Goal: Transaction & Acquisition: Purchase product/service

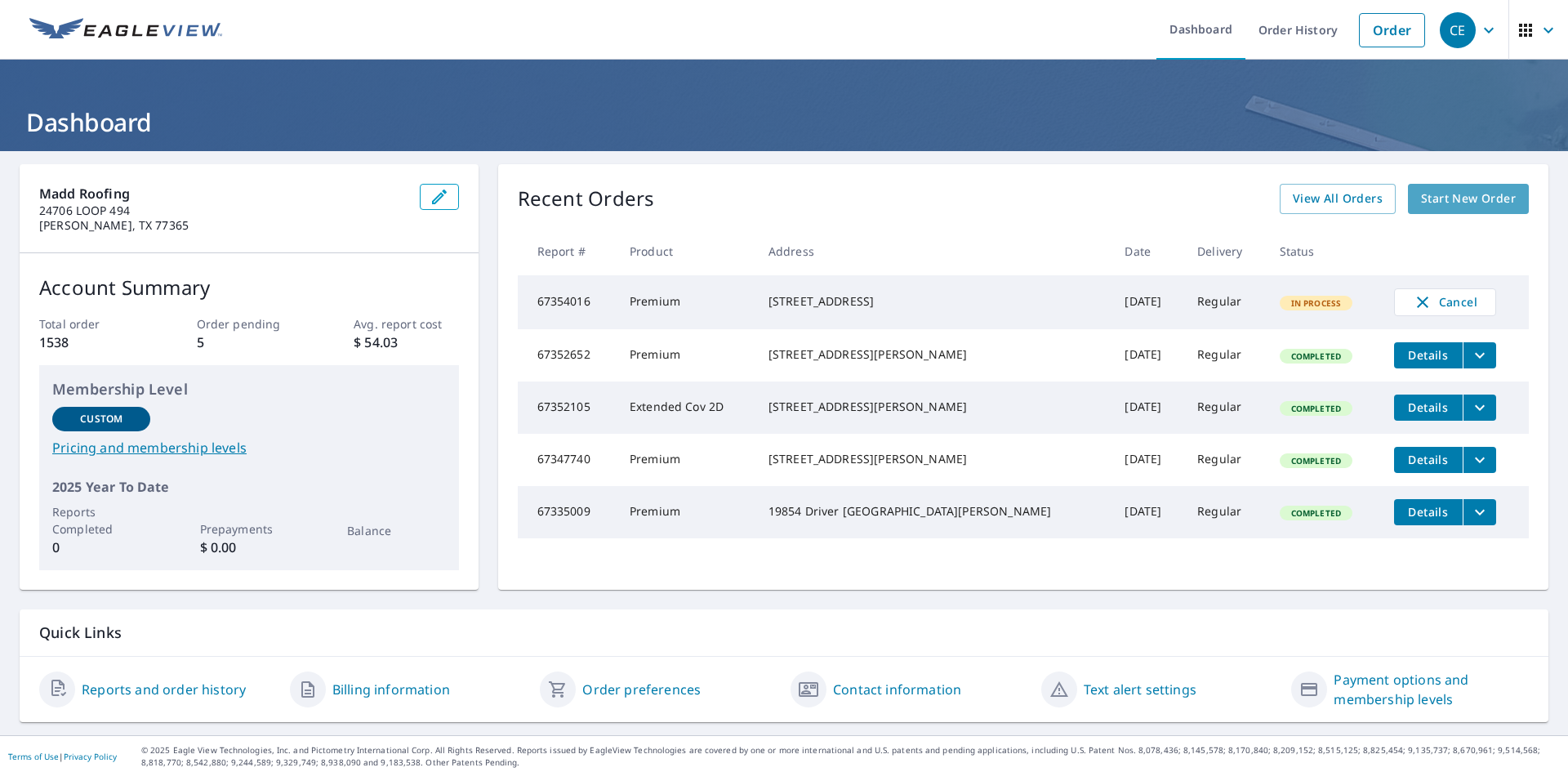
click at [1429, 197] on span "Start New Order" at bounding box center [1468, 199] width 94 height 21
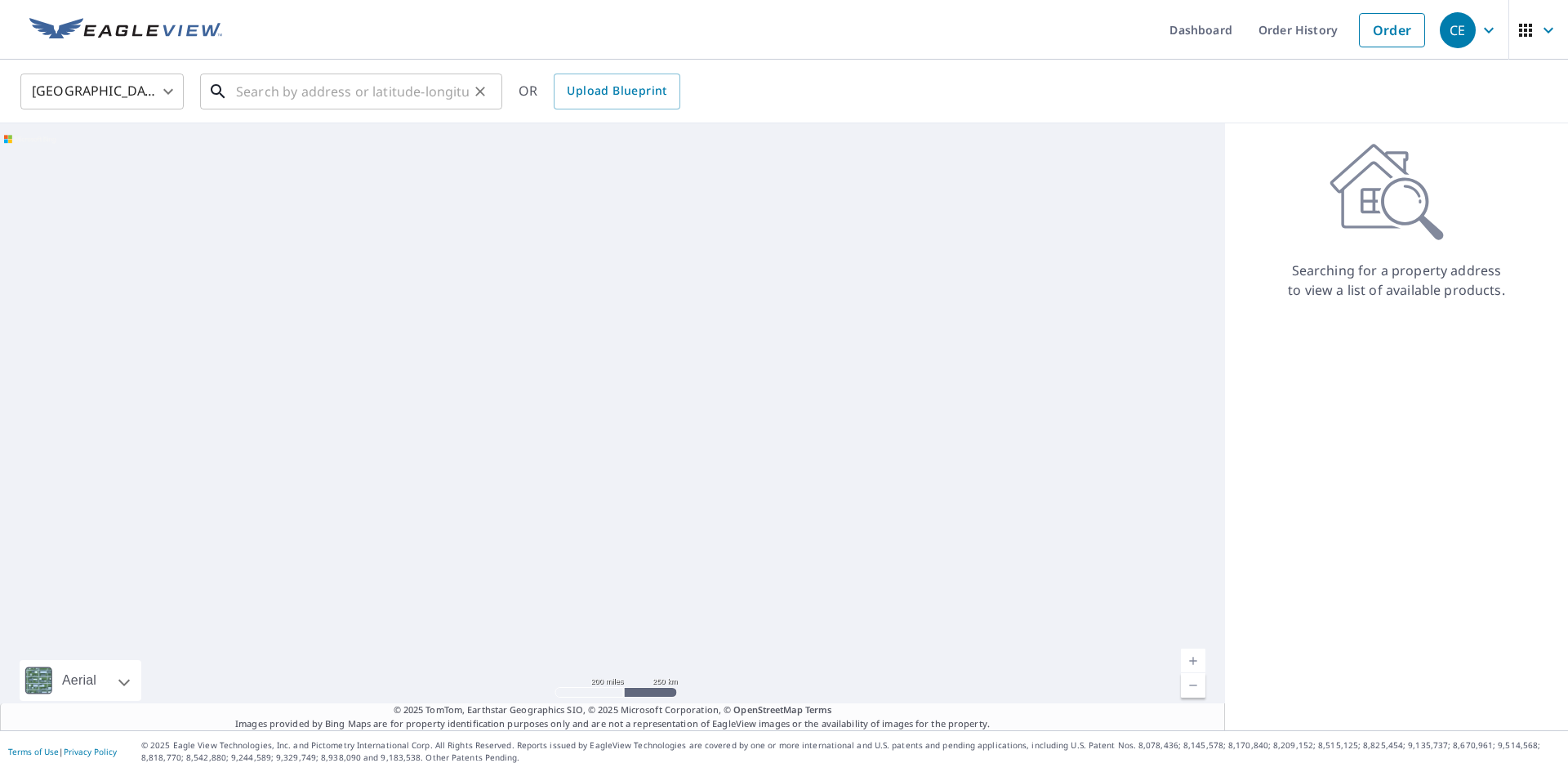
click at [369, 95] on input "text" at bounding box center [352, 92] width 232 height 45
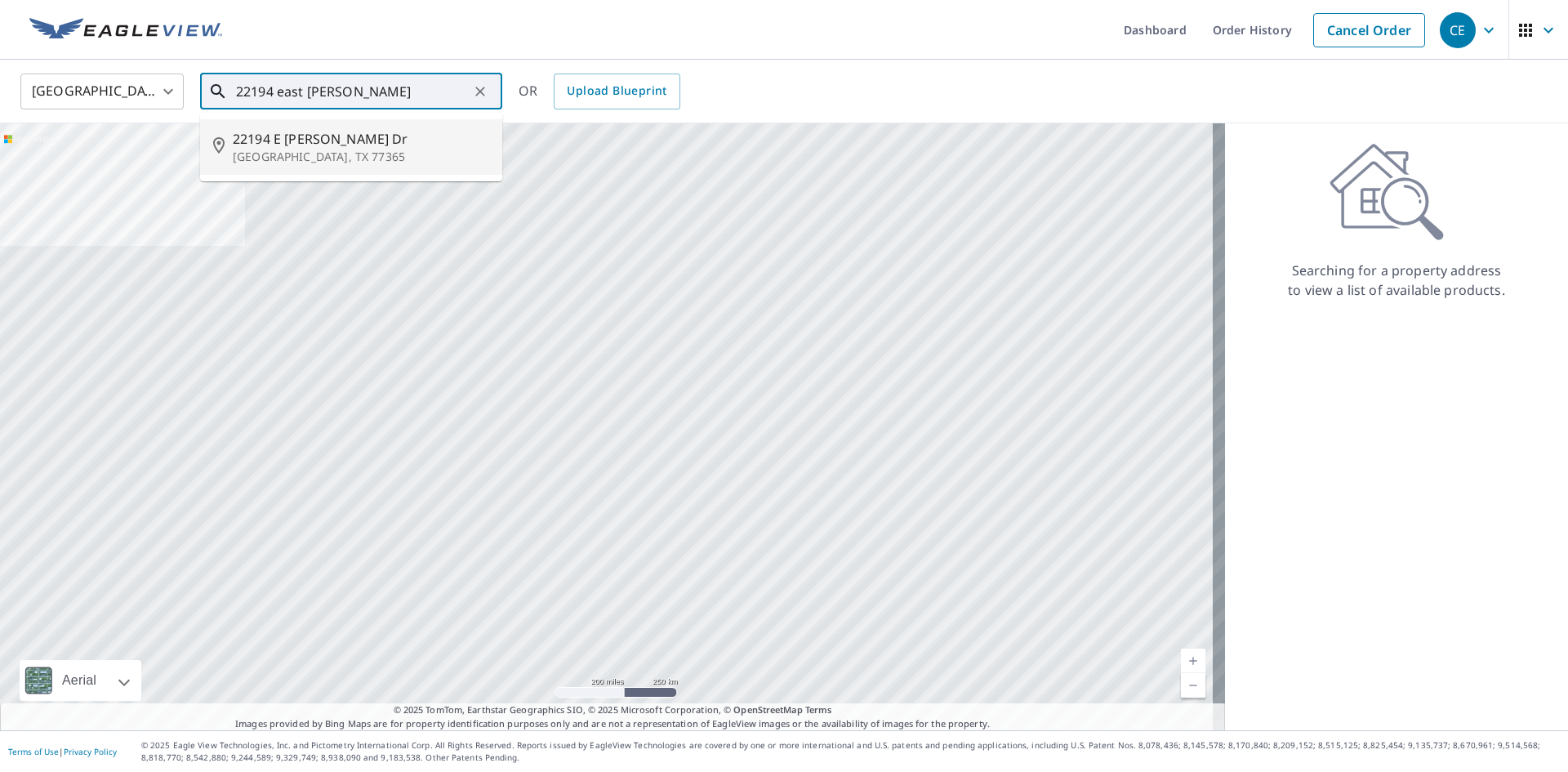
click at [379, 131] on span "22194 E [PERSON_NAME] Dr" at bounding box center [360, 139] width 256 height 20
type input "[STREET_ADDRESS]"
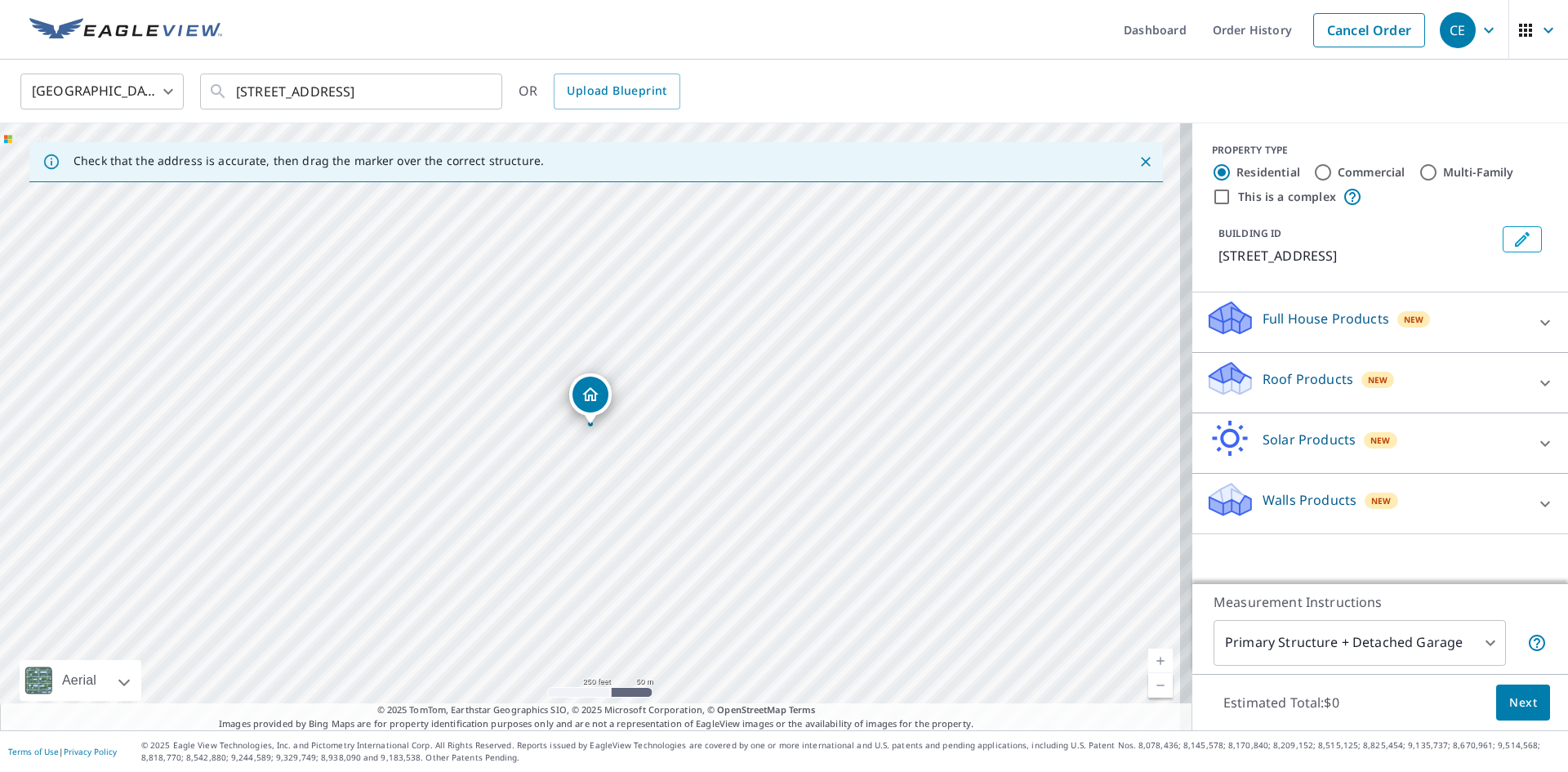
click at [1390, 379] on div "Roof Products New" at bounding box center [1364, 382] width 320 height 46
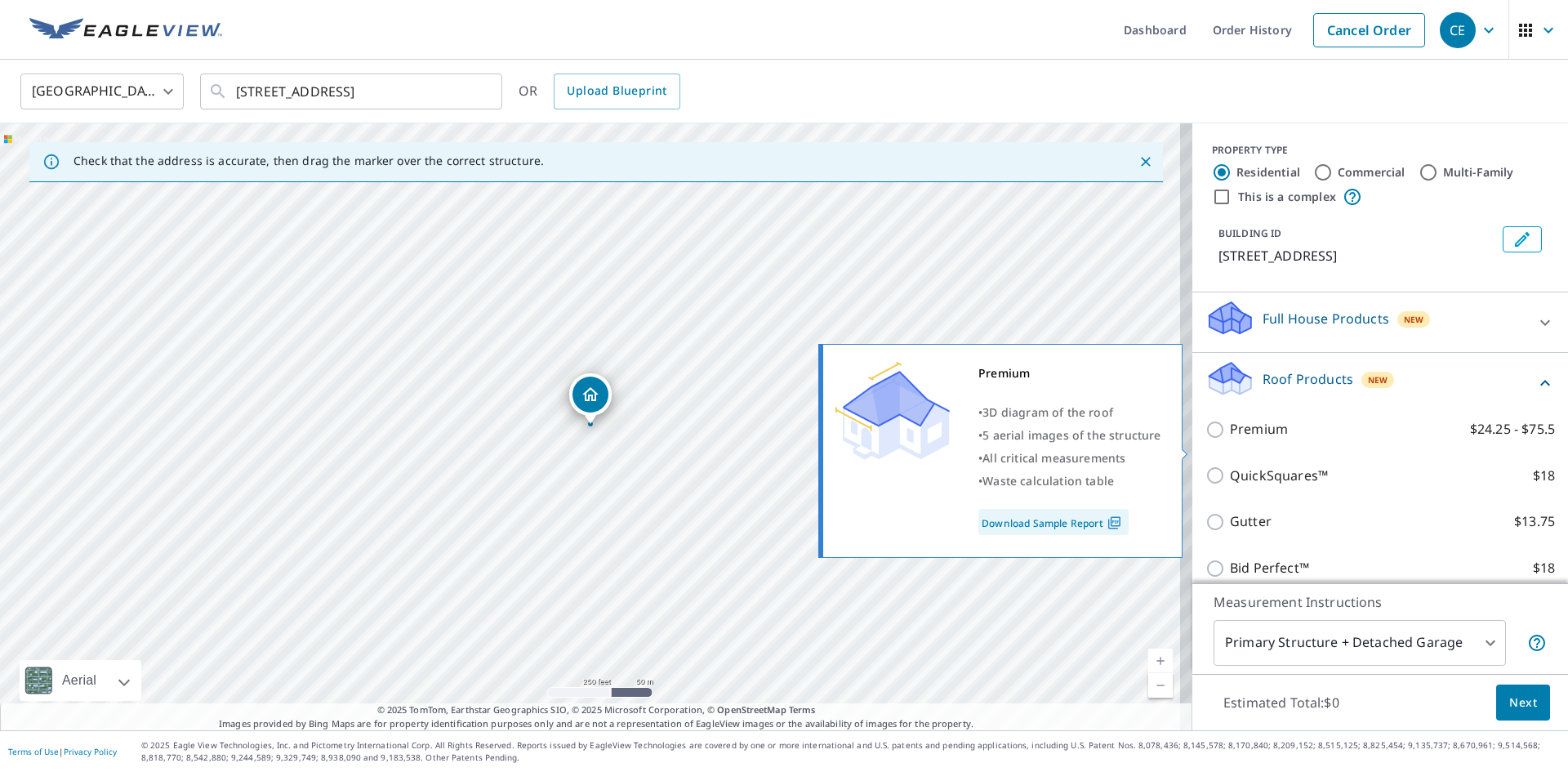
click at [1246, 439] on p "Premium" at bounding box center [1258, 429] width 58 height 21
click at [1229, 439] on input "Premium $24.25 - $75.5" at bounding box center [1217, 429] width 25 height 20
checkbox input "true"
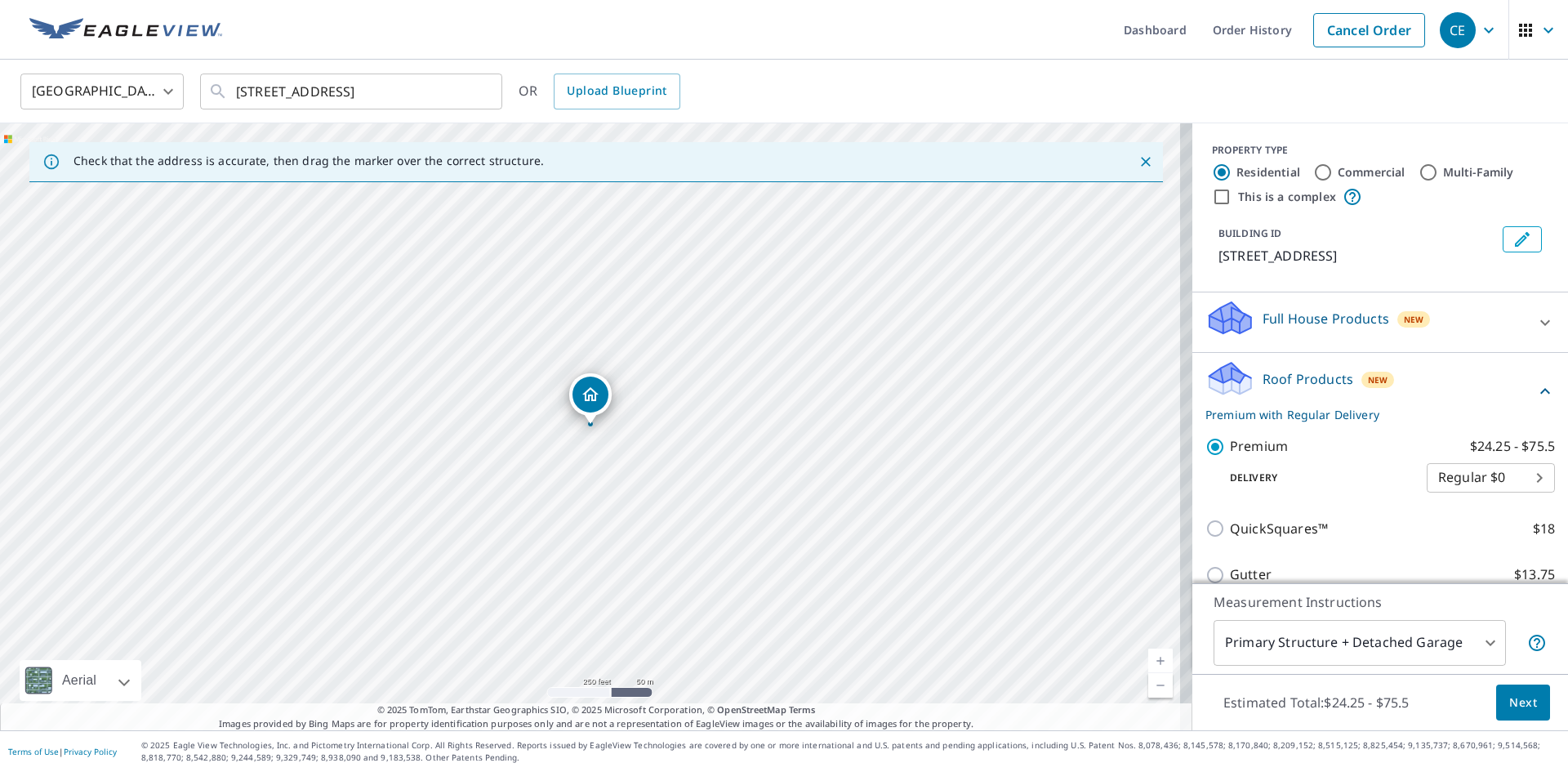
scroll to position [209, 0]
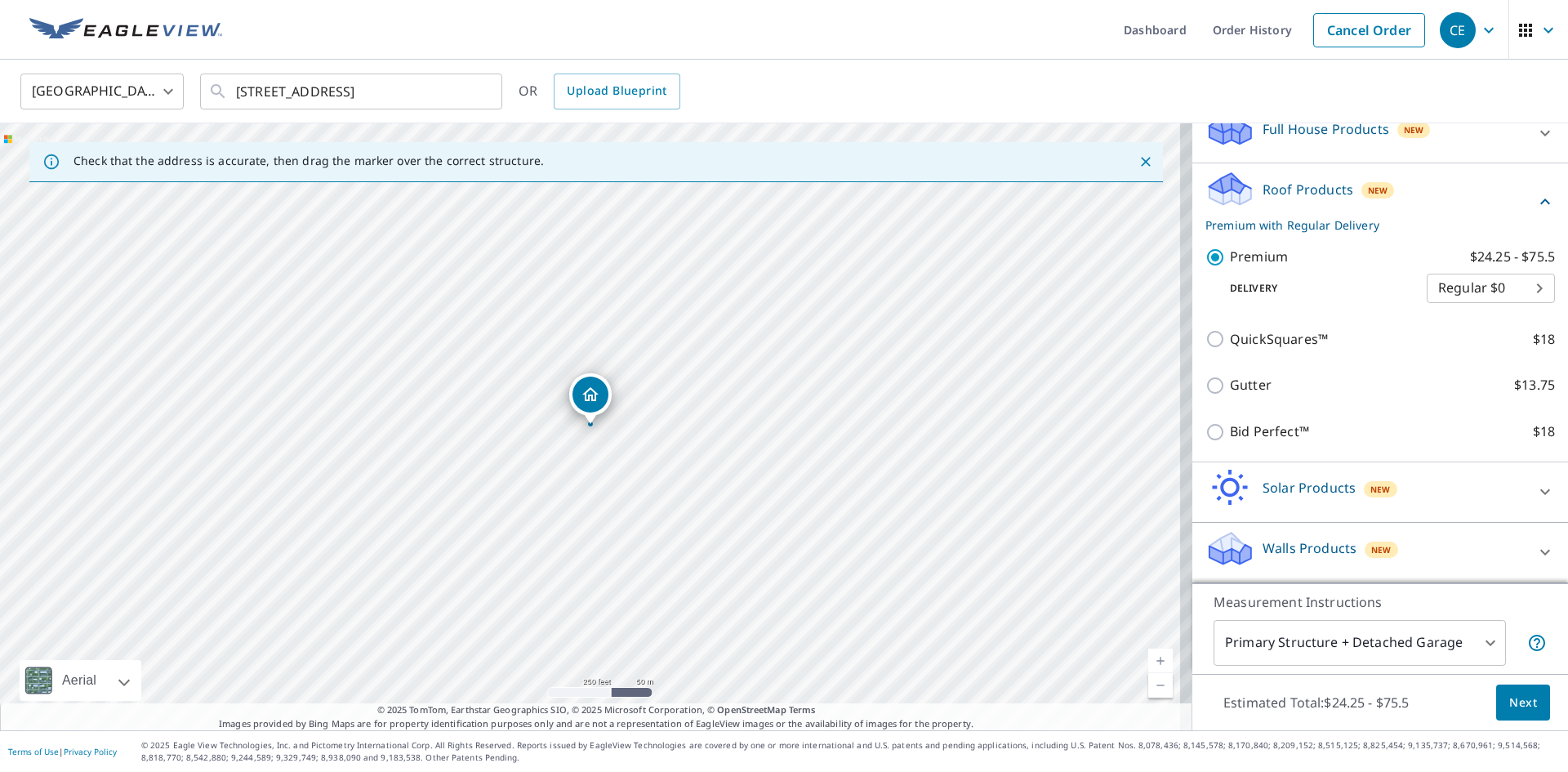
click at [1515, 709] on span "Next" at bounding box center [1523, 702] width 28 height 21
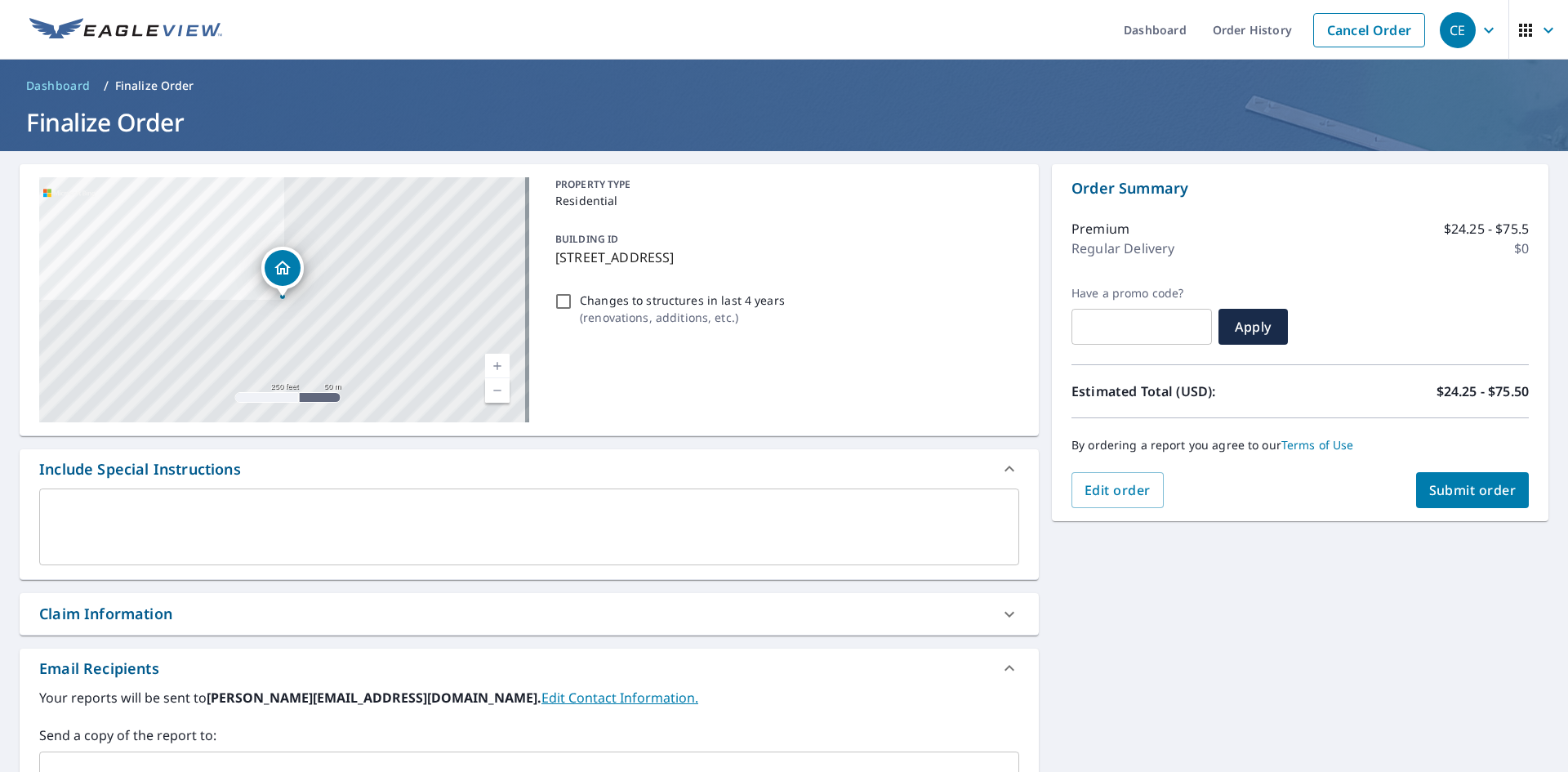
scroll to position [245, 0]
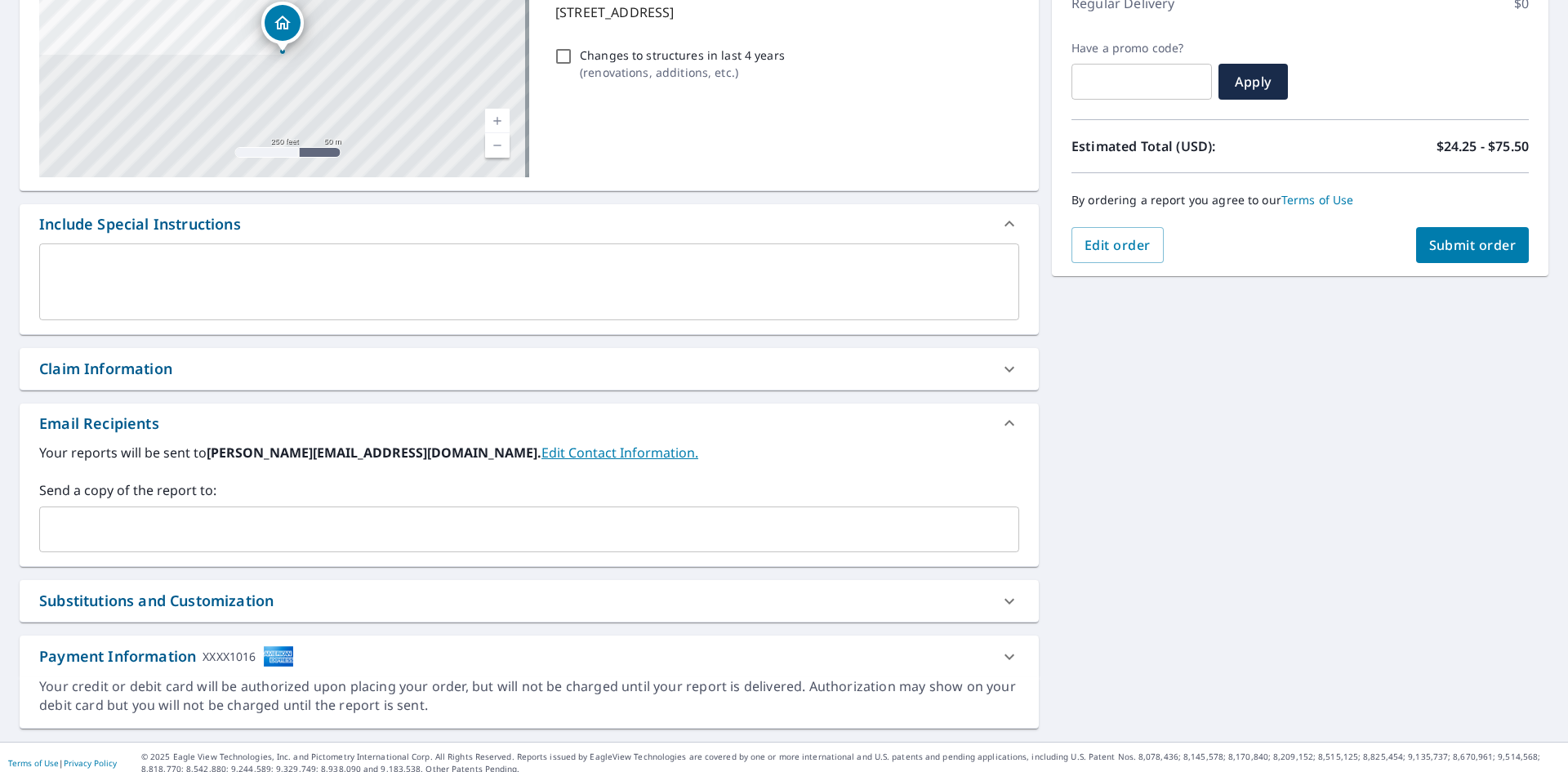
click at [212, 515] on input "text" at bounding box center [517, 530] width 941 height 32
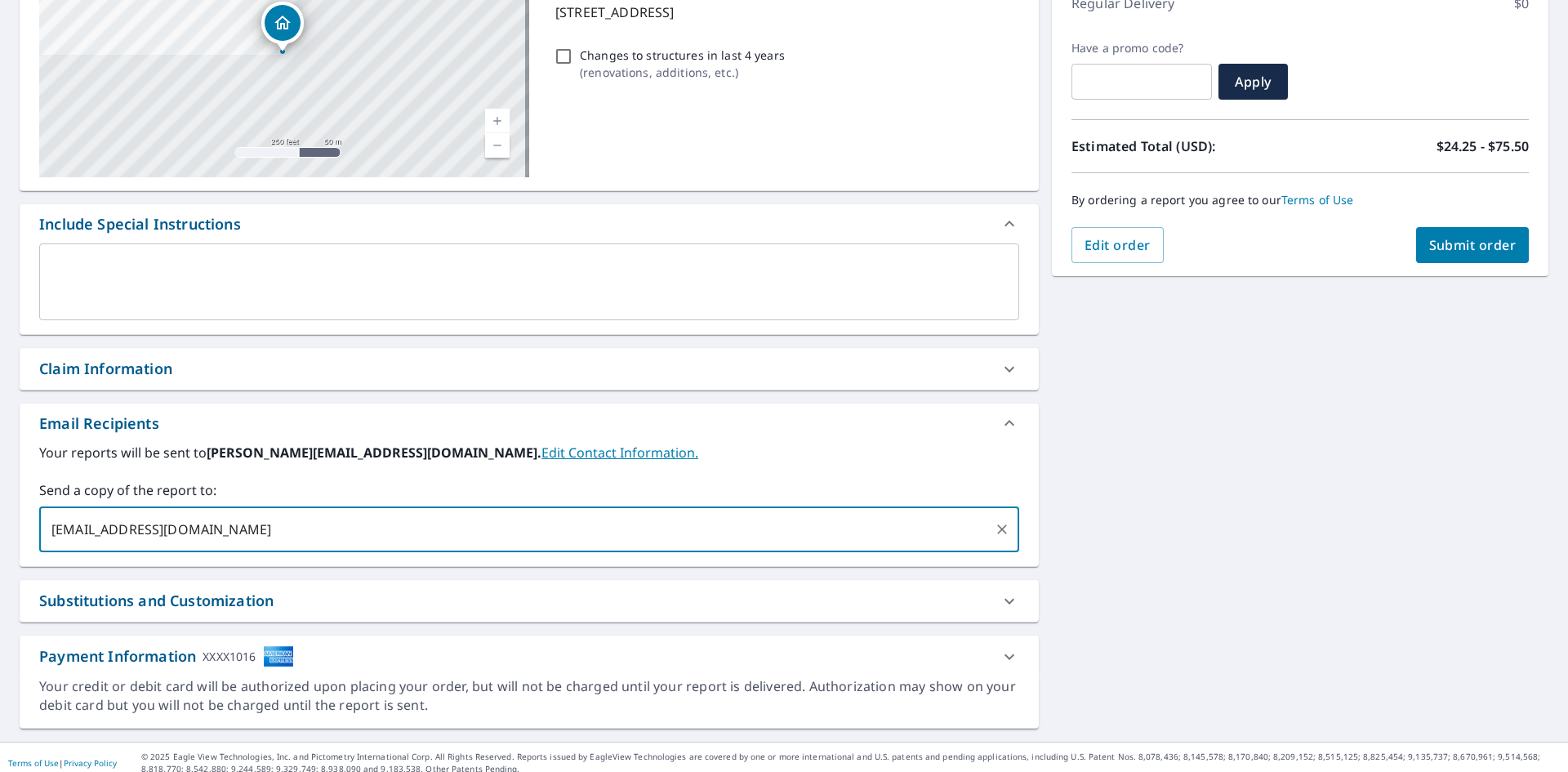
type input "[EMAIL_ADDRESS][DOMAIN_NAME]"
click at [1445, 255] on button "Submit order" at bounding box center [1472, 245] width 113 height 35
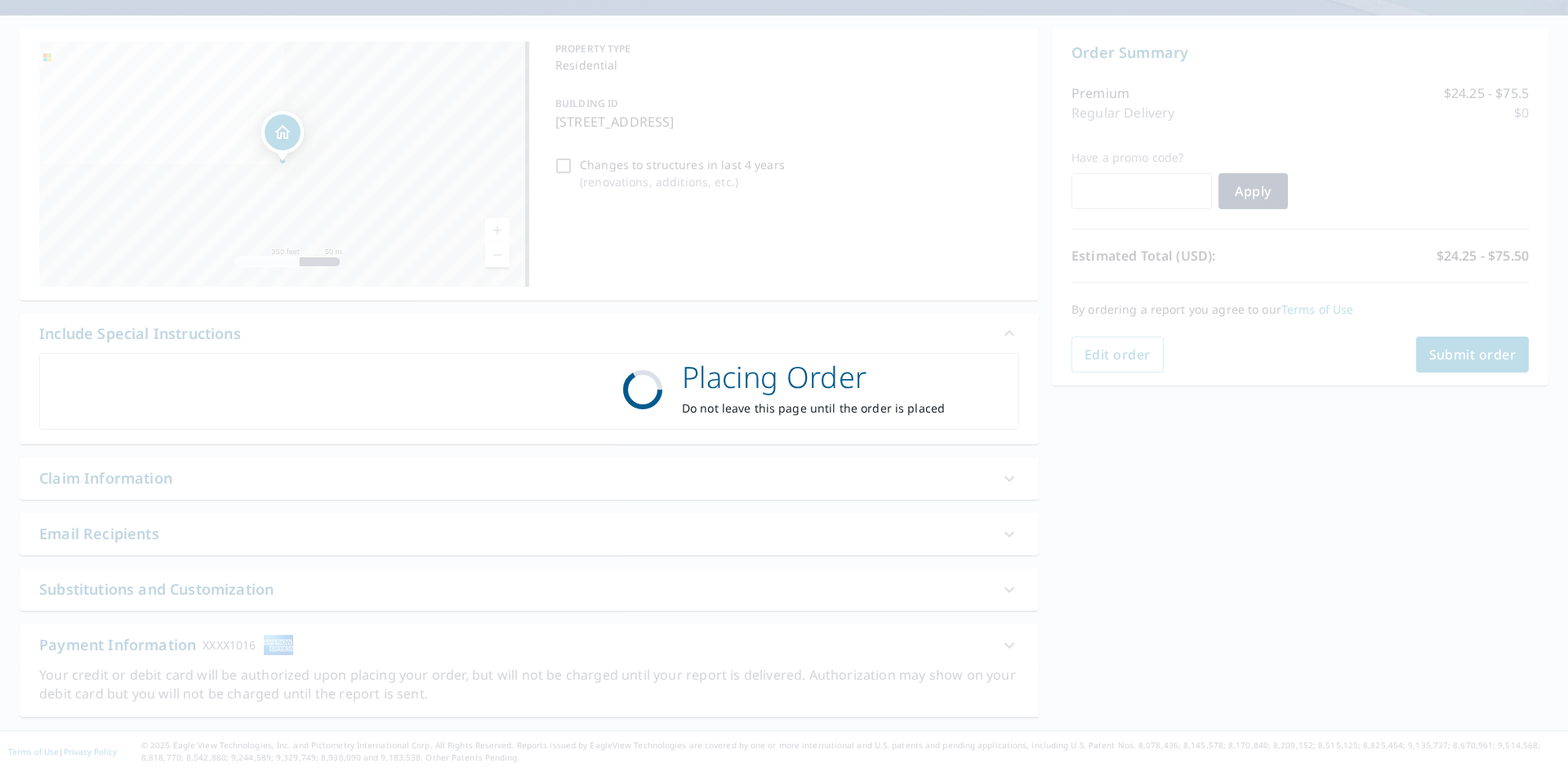
scroll to position [136, 0]
